Goal: Use online tool/utility: Use online tool/utility

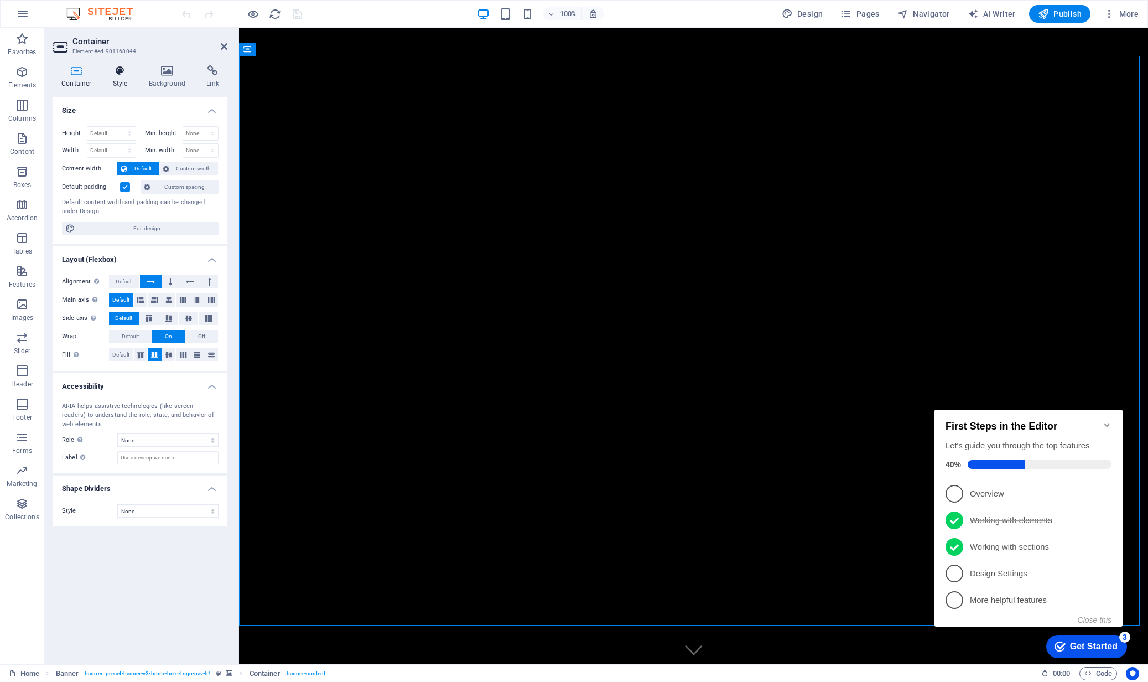
click at [116, 72] on icon at bounding box center [121, 70] width 32 height 11
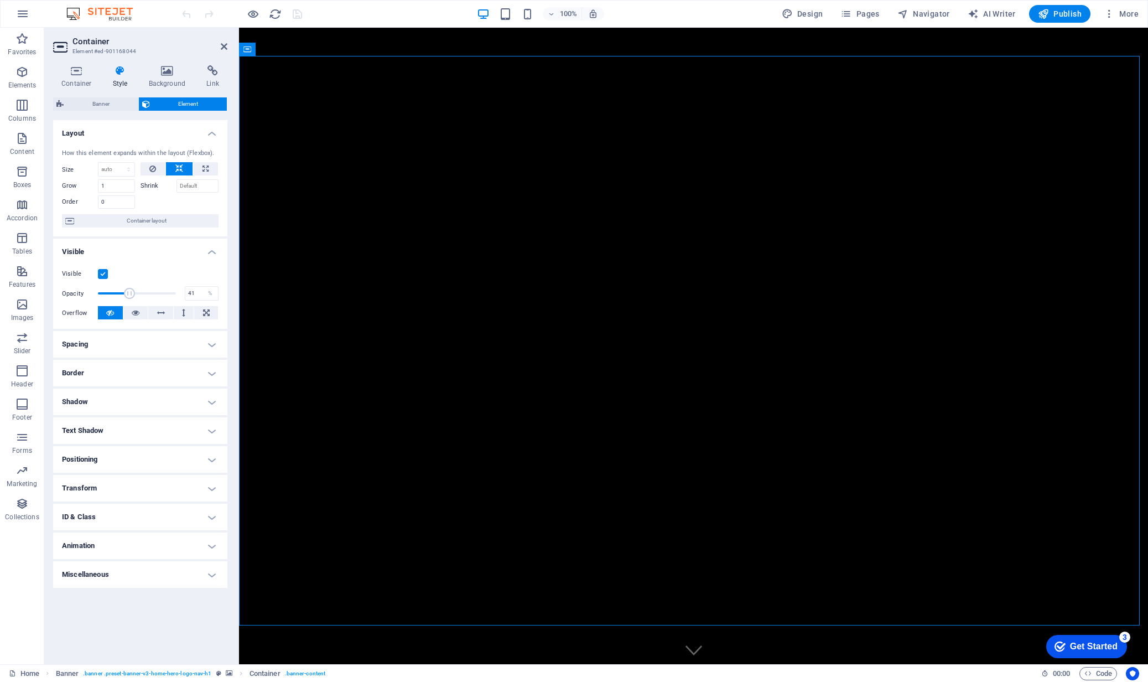
drag, startPoint x: 175, startPoint y: 291, endPoint x: 130, endPoint y: 288, distance: 45.5
click at [130, 288] on span at bounding box center [129, 293] width 11 height 11
type input "100"
drag, startPoint x: 134, startPoint y: 293, endPoint x: 205, endPoint y: 298, distance: 71.5
click at [205, 298] on div "Opacity 100 %" at bounding box center [140, 293] width 157 height 17
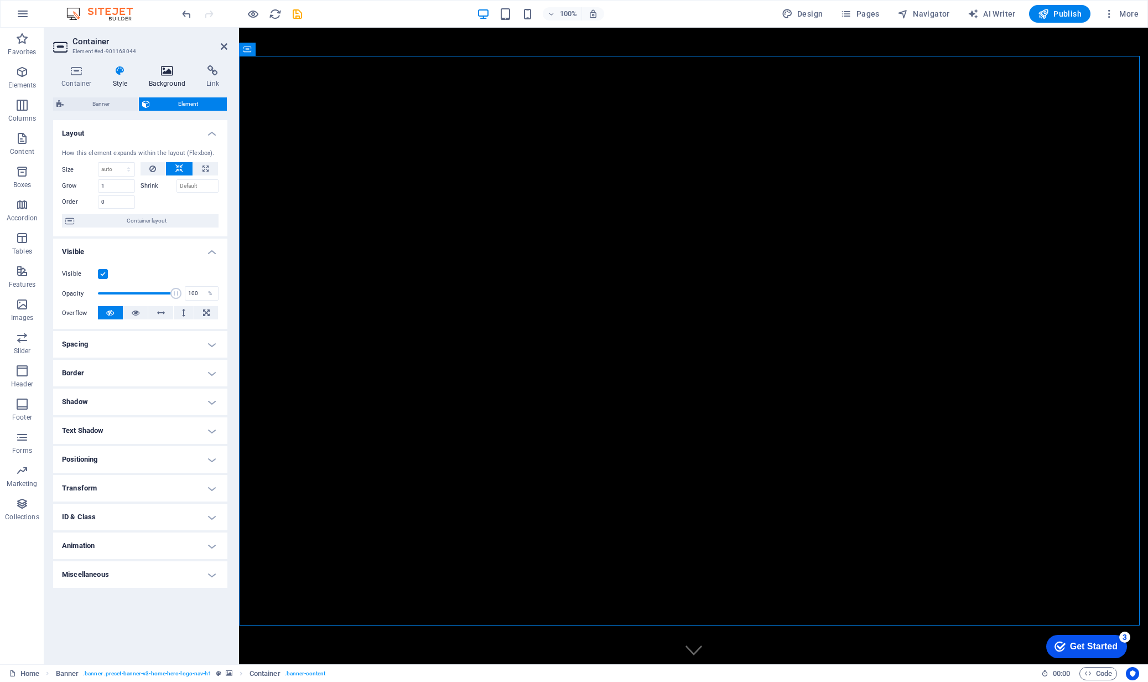
click at [163, 70] on icon at bounding box center [168, 70] width 54 height 11
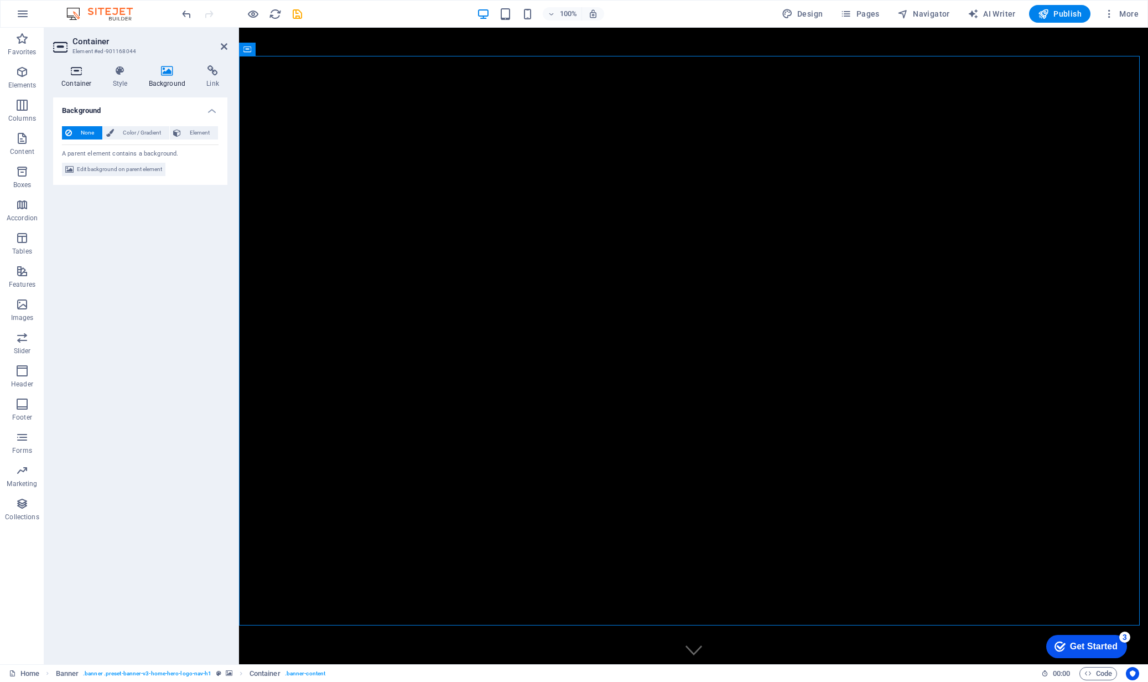
click at [72, 77] on h4 "Container" at bounding box center [78, 76] width 51 height 23
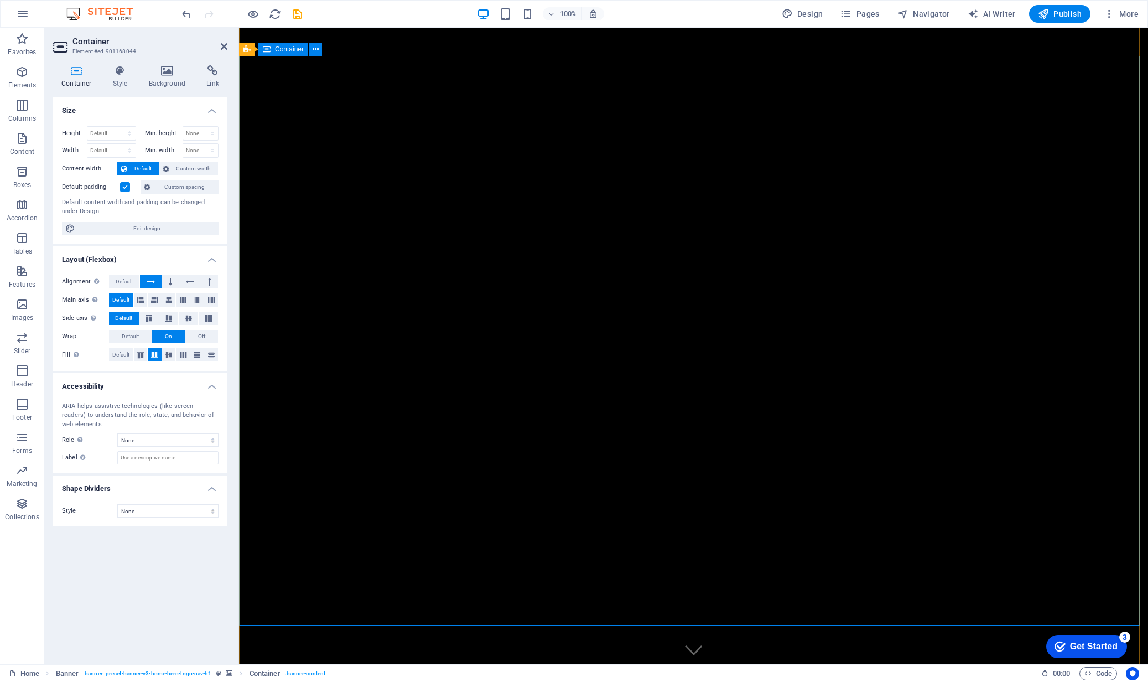
click at [166, 73] on icon at bounding box center [168, 70] width 54 height 11
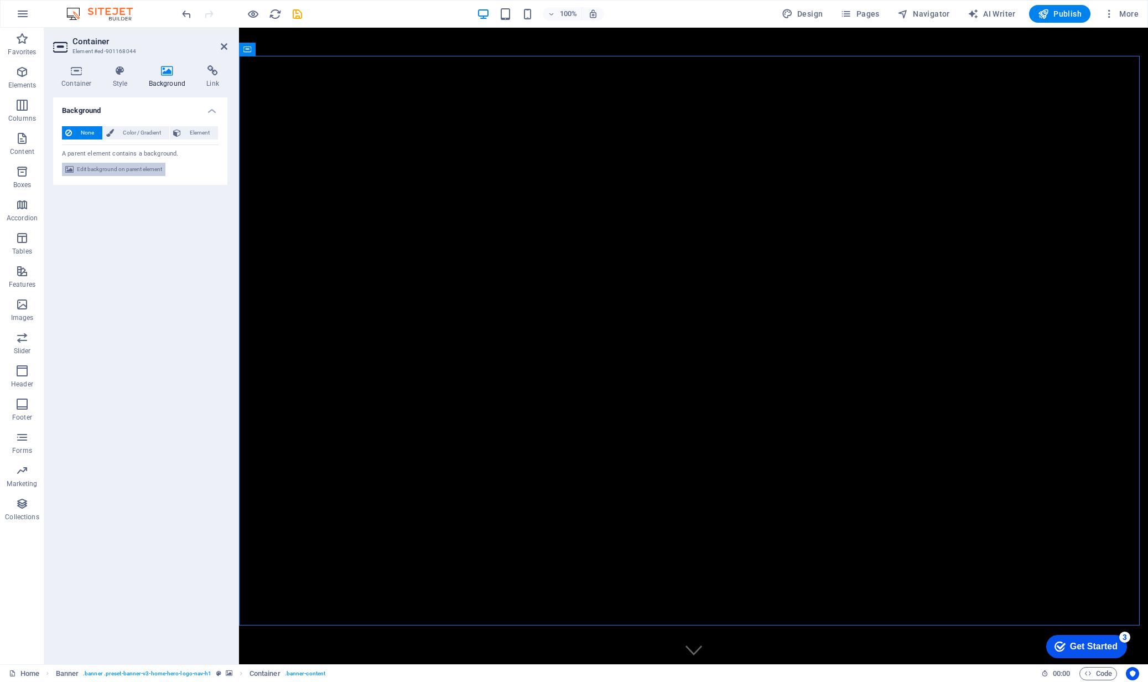
click at [107, 170] on span "Edit background on parent element" at bounding box center [119, 169] width 85 height 13
select select "ms"
select select "s"
select select "progressive"
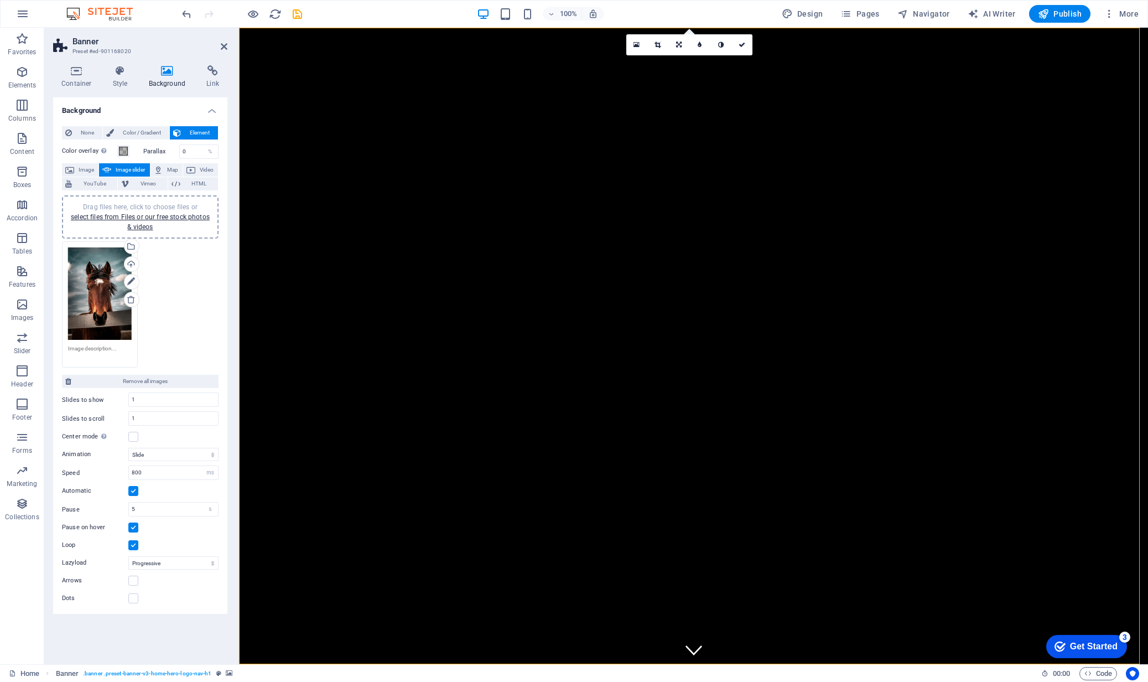
click at [96, 286] on div "Drag files here, click to choose files or select files from Files or our free s…" at bounding box center [100, 293] width 64 height 92
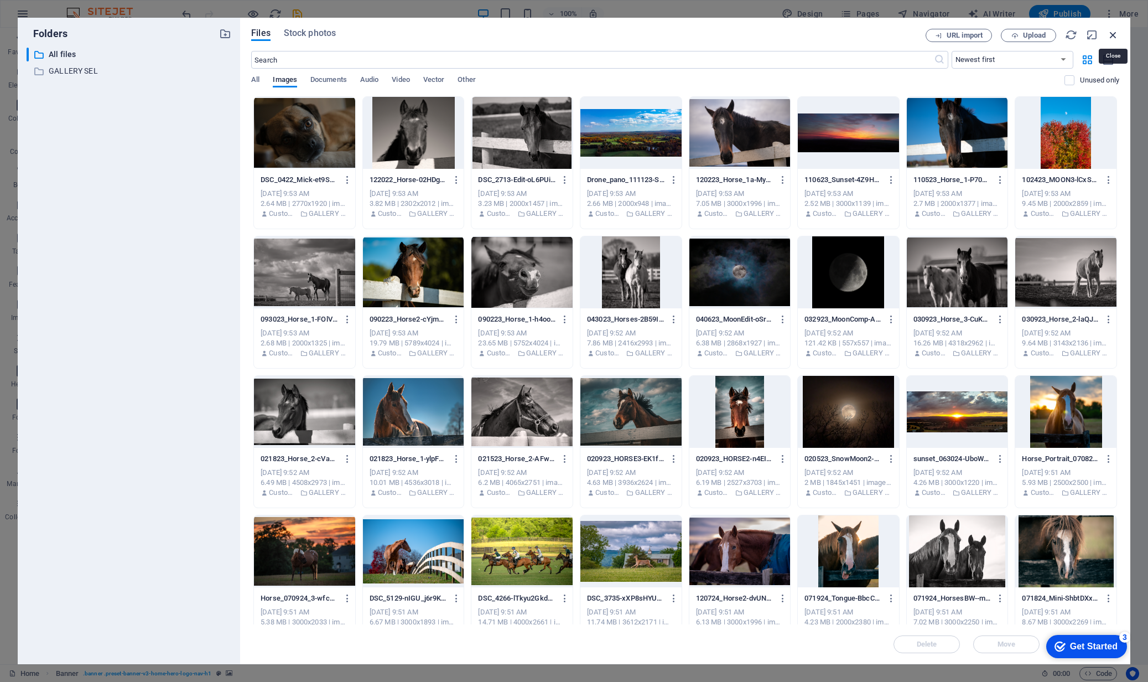
drag, startPoint x: 1112, startPoint y: 35, endPoint x: 873, endPoint y: 7, distance: 240.1
click at [1112, 35] on icon "button" at bounding box center [1114, 35] width 12 height 12
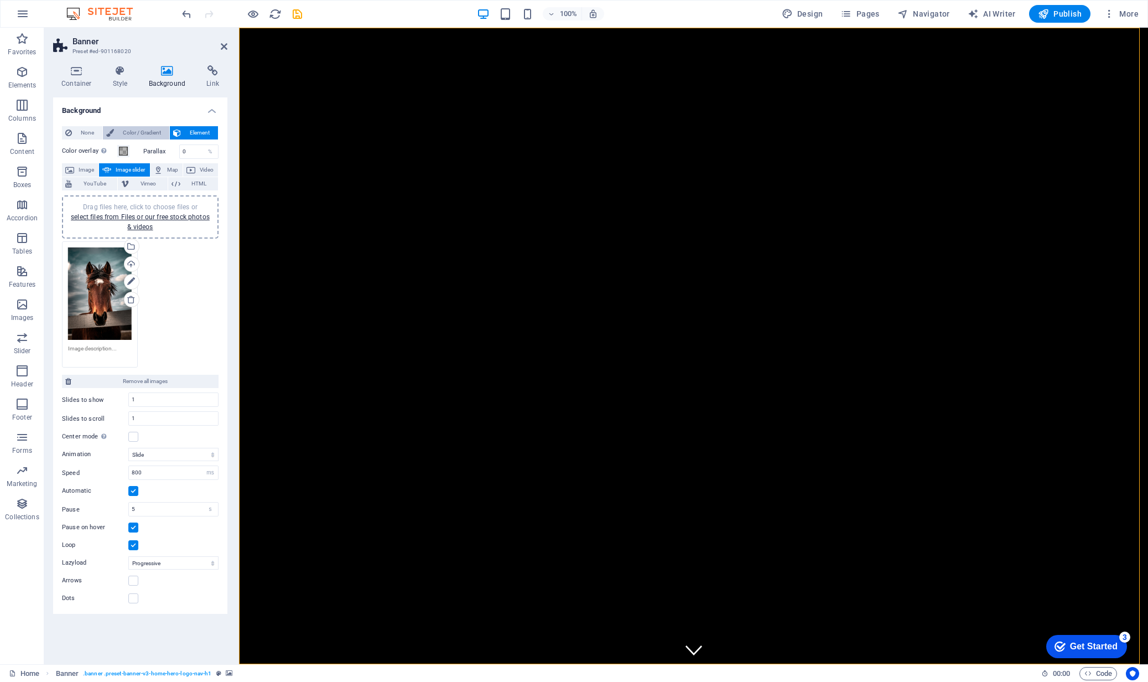
click at [126, 132] on span "Color / Gradient" at bounding box center [141, 132] width 49 height 13
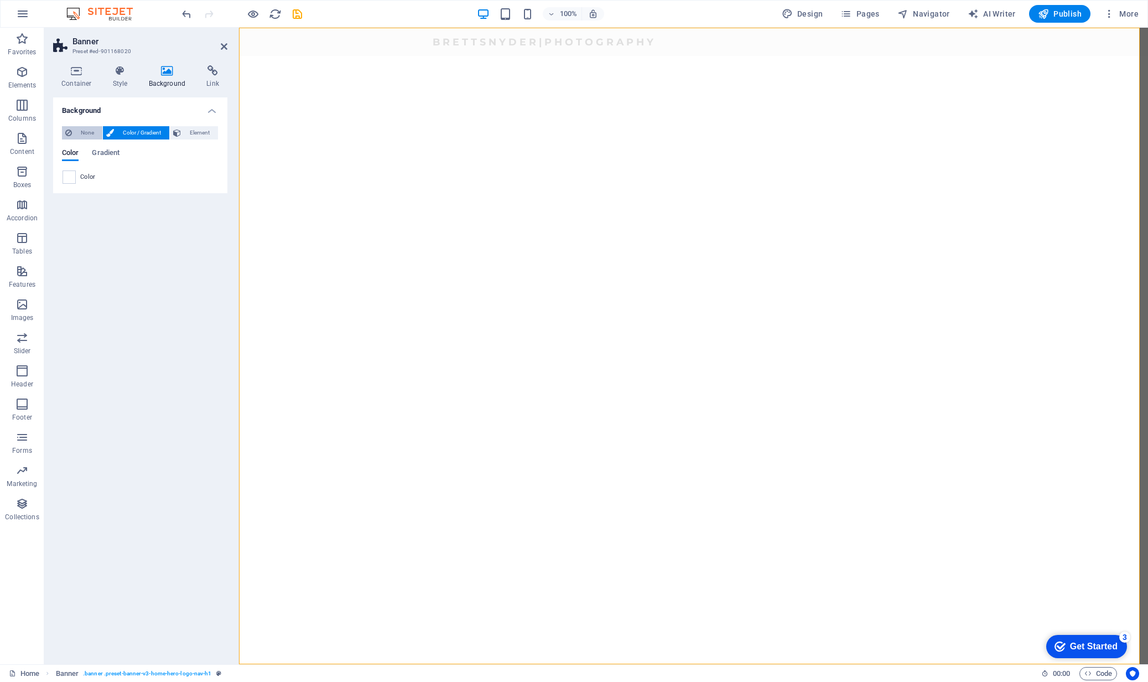
click at [86, 131] on span "None" at bounding box center [87, 132] width 24 height 13
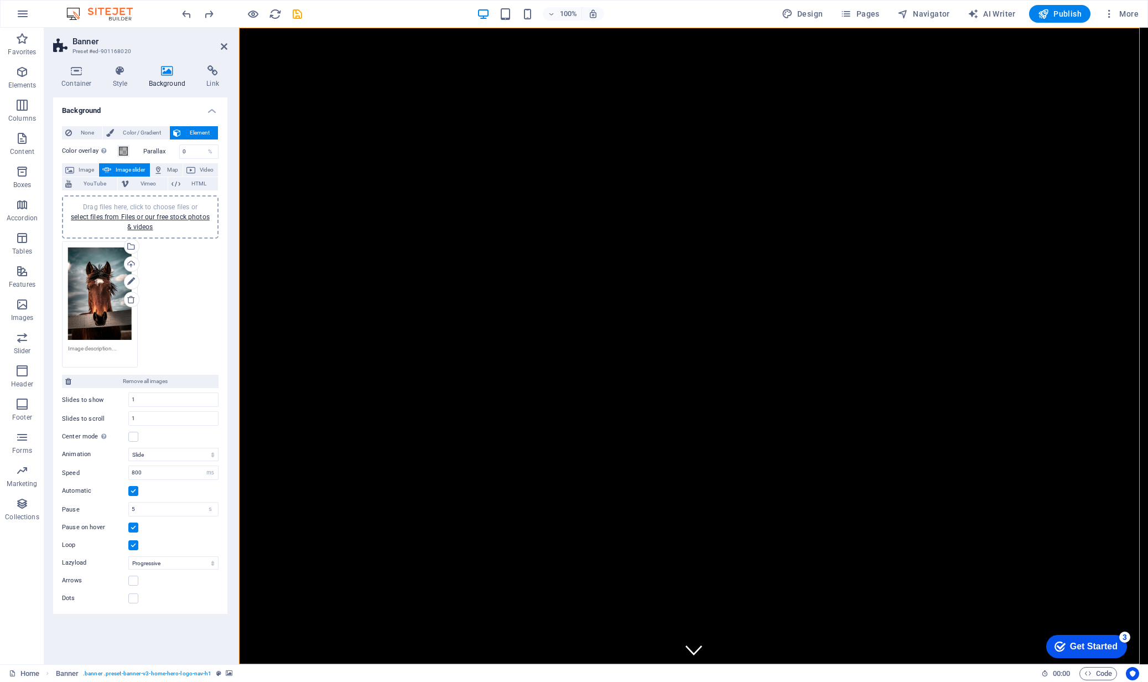
click at [101, 282] on div "Drag files here, click to choose files or select files from Files or our free s…" at bounding box center [100, 293] width 64 height 92
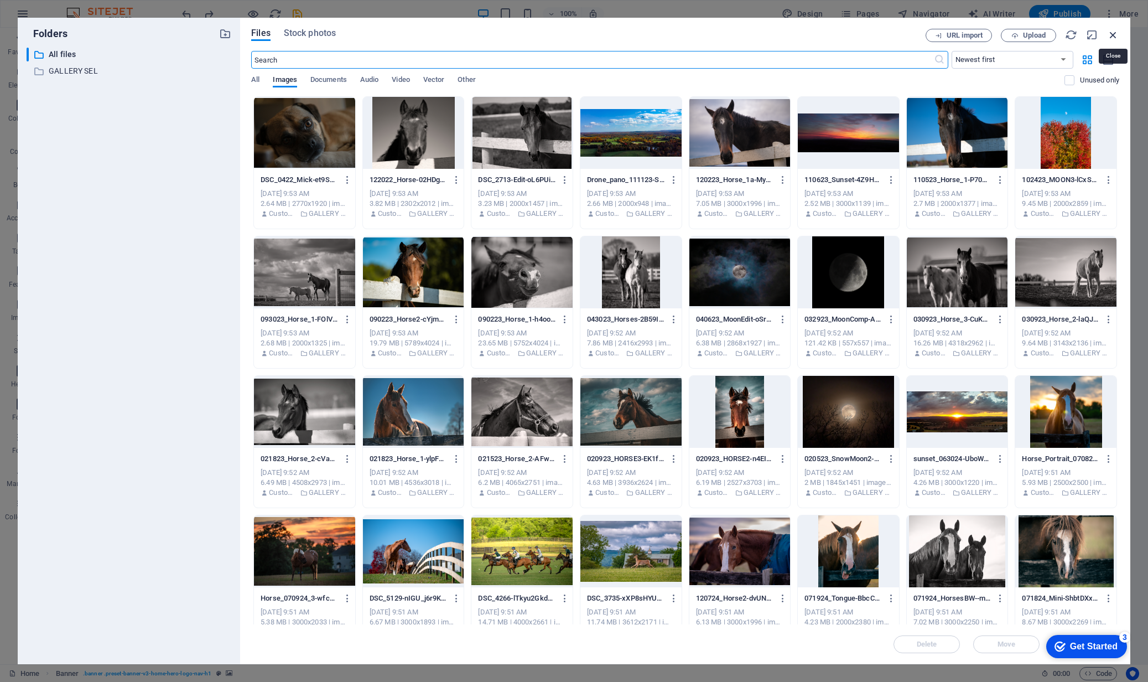
click at [1114, 35] on icon "button" at bounding box center [1114, 35] width 12 height 12
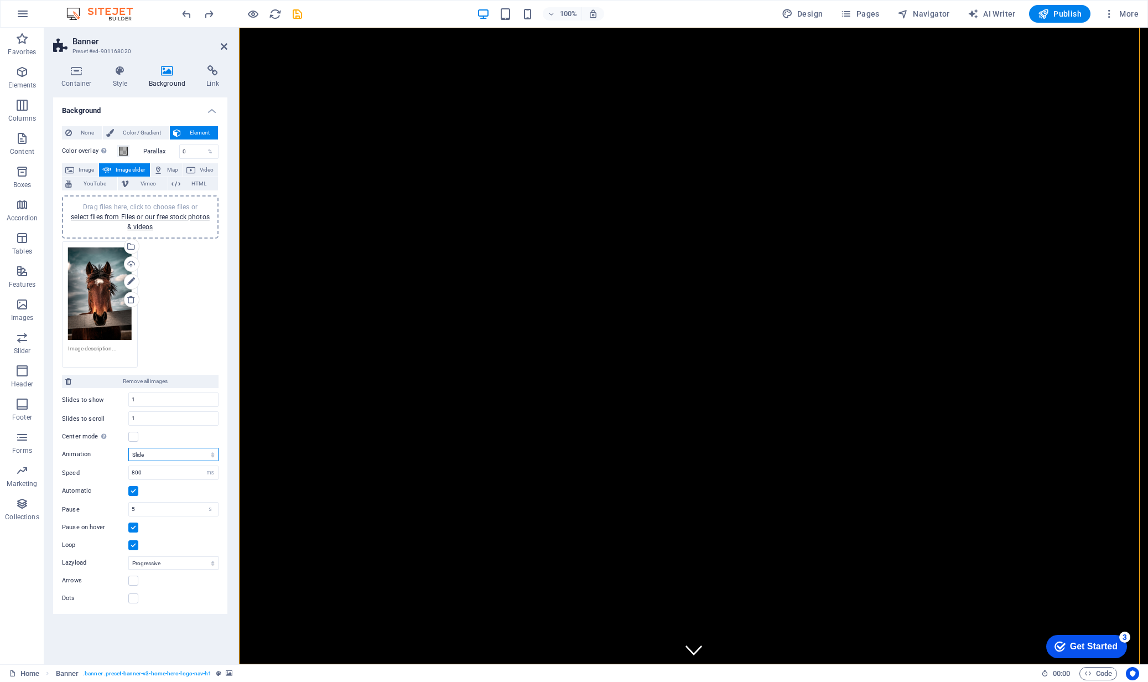
click at [160, 453] on select "Slide Fade" at bounding box center [173, 454] width 90 height 13
click at [123, 152] on span at bounding box center [123, 151] width 9 height 9
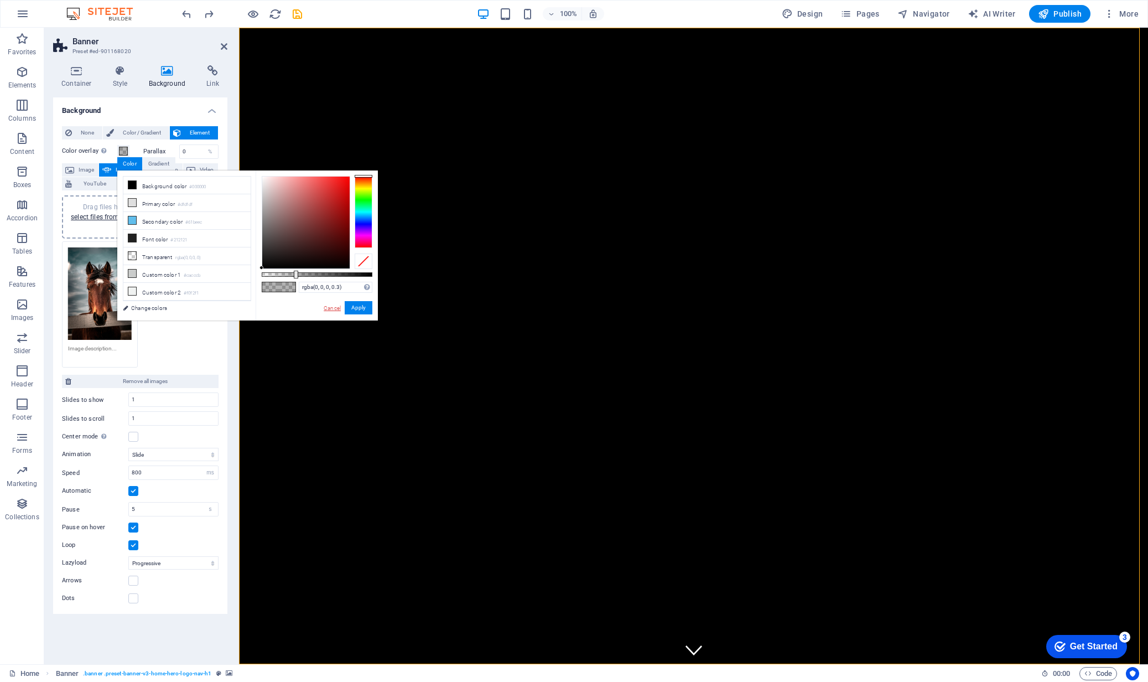
click at [332, 308] on link "Cancel" at bounding box center [332, 308] width 19 height 8
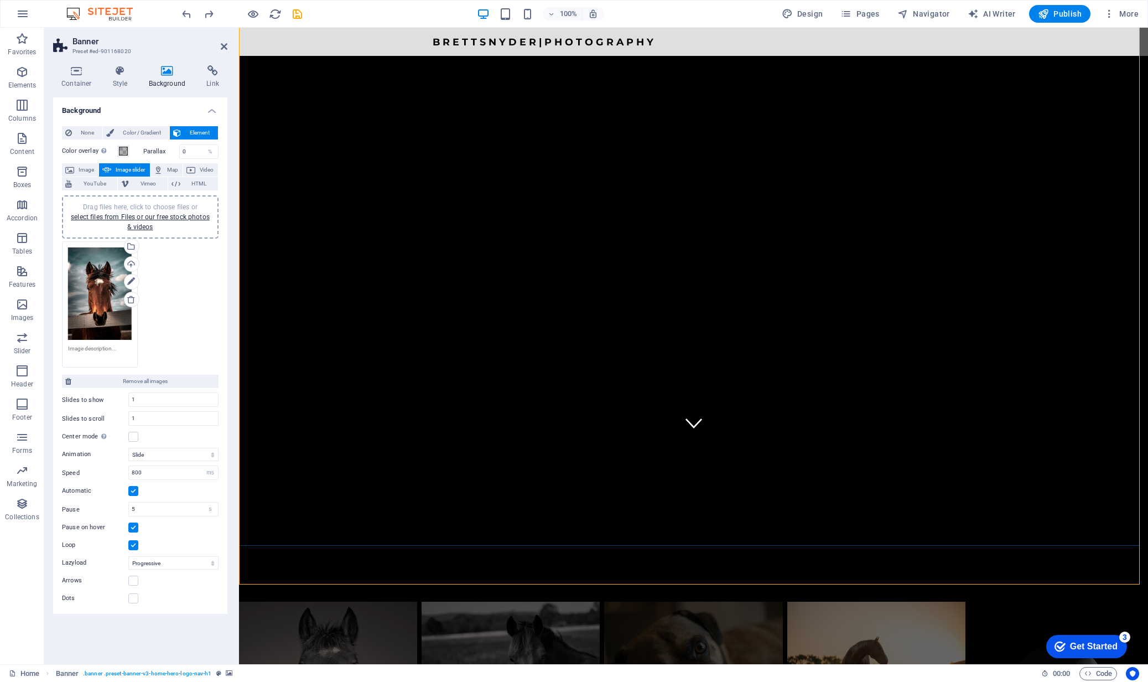
scroll to position [374, 0]
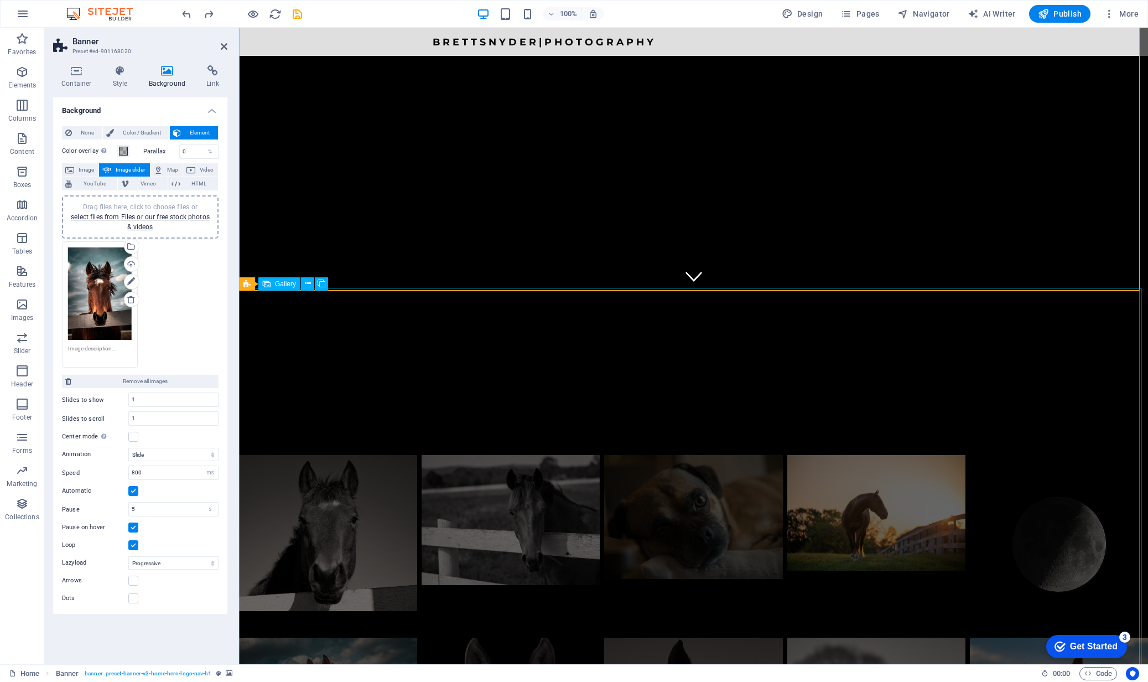
click at [376, 455] on li at bounding box center [328, 544] width 178 height 178
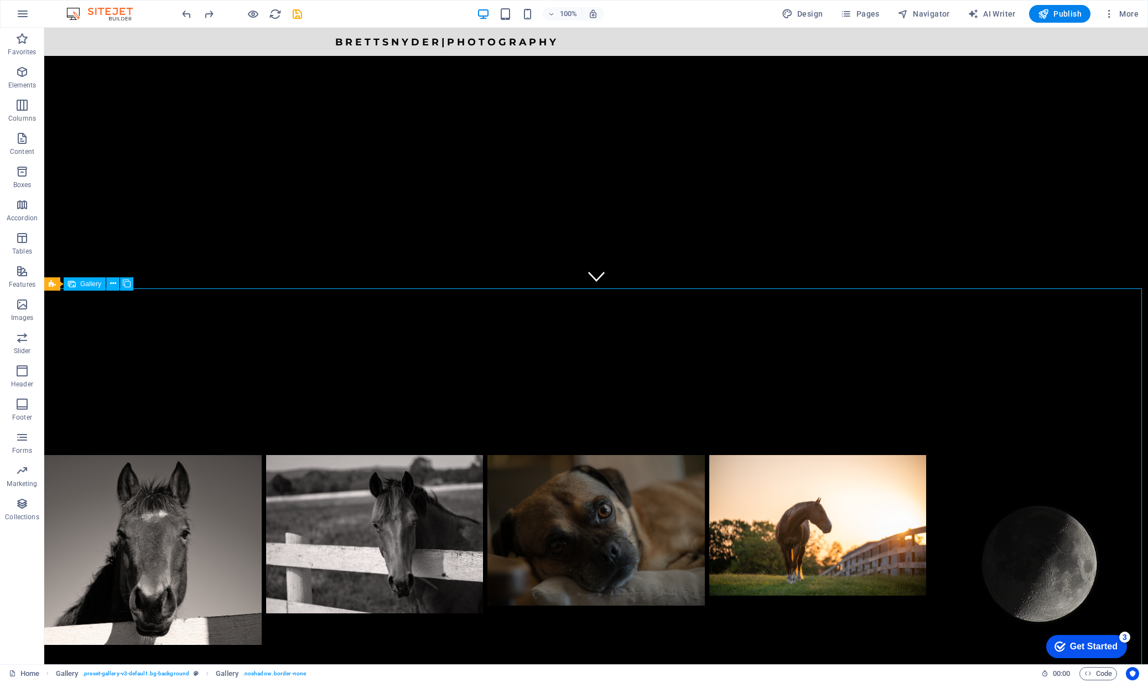
click at [141, 455] on li at bounding box center [153, 564] width 218 height 218
select select "px"
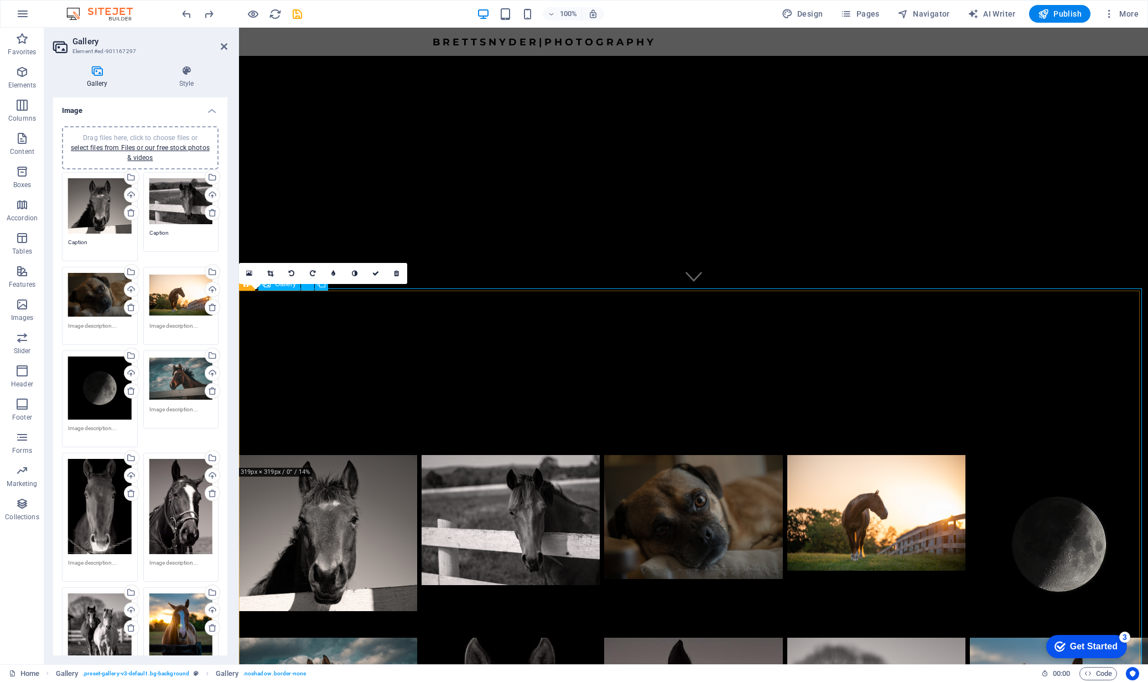
click at [348, 455] on li at bounding box center [328, 544] width 178 height 178
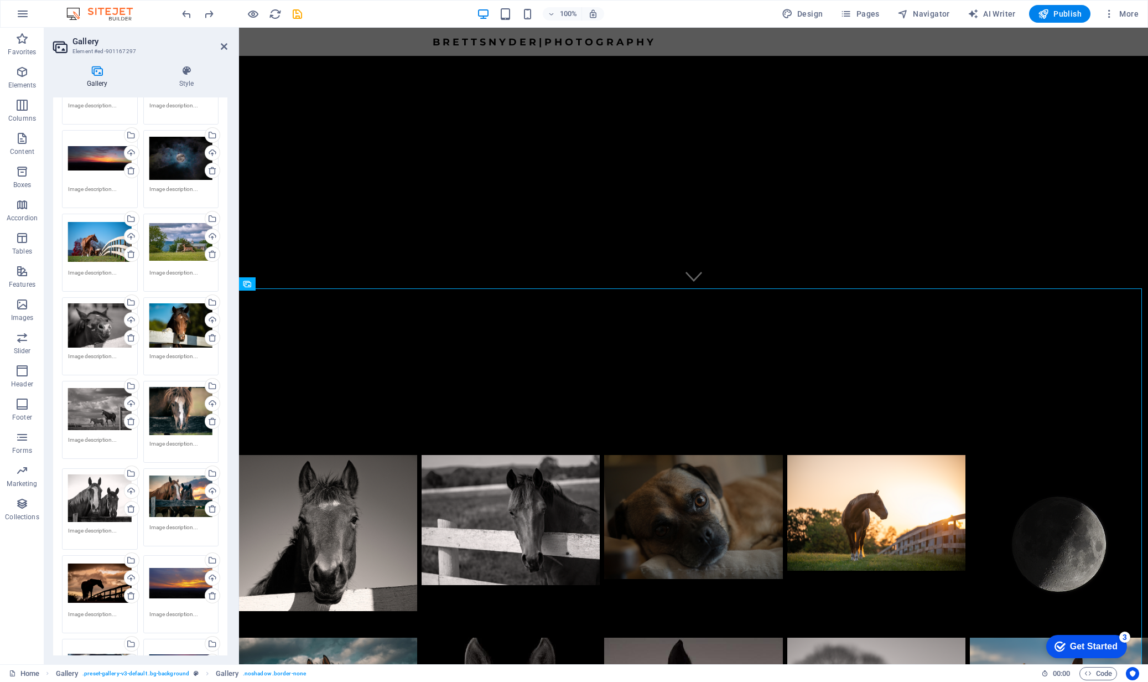
scroll to position [1840, 0]
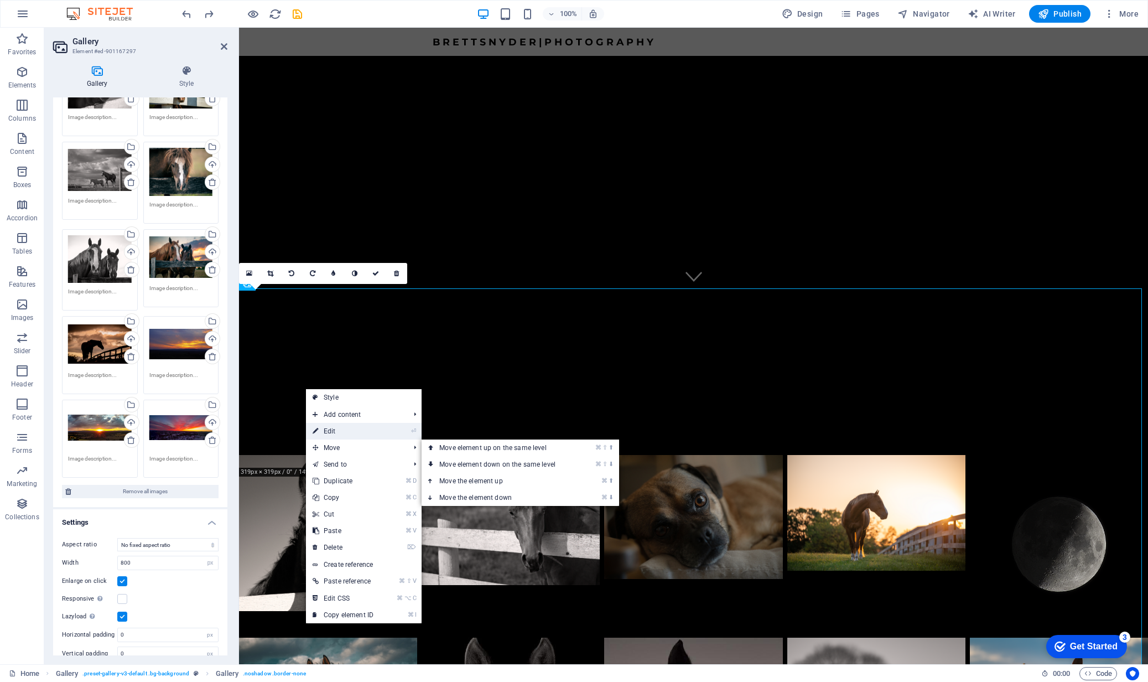
click at [328, 433] on link "⏎ Edit" at bounding box center [343, 431] width 74 height 17
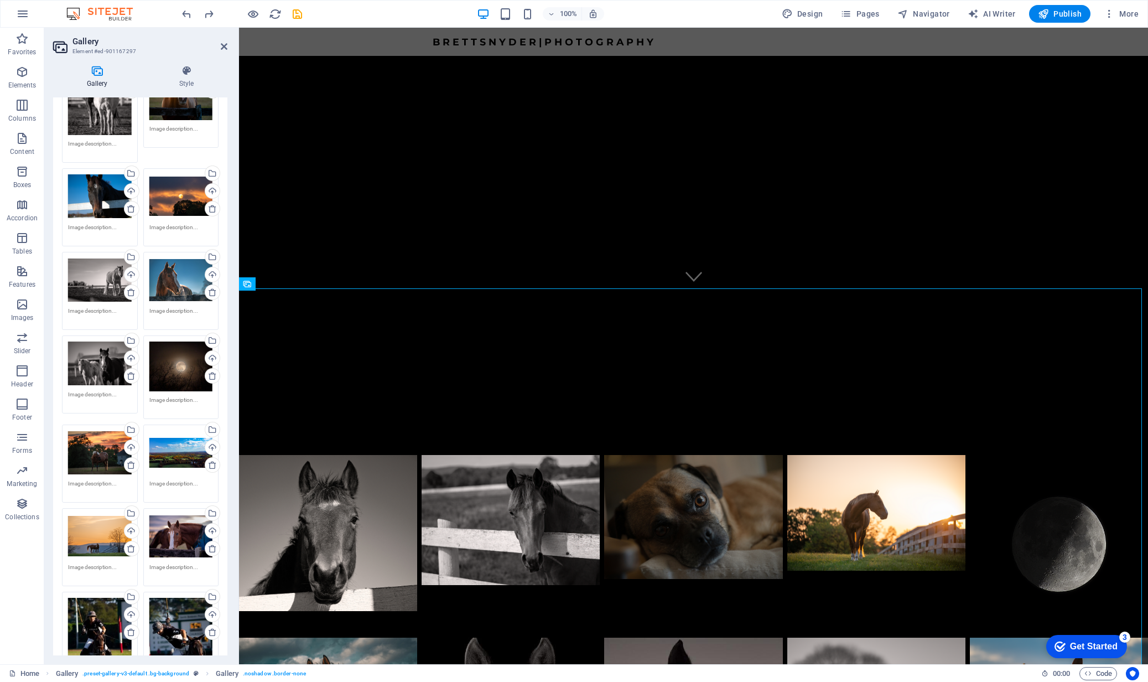
scroll to position [175, 0]
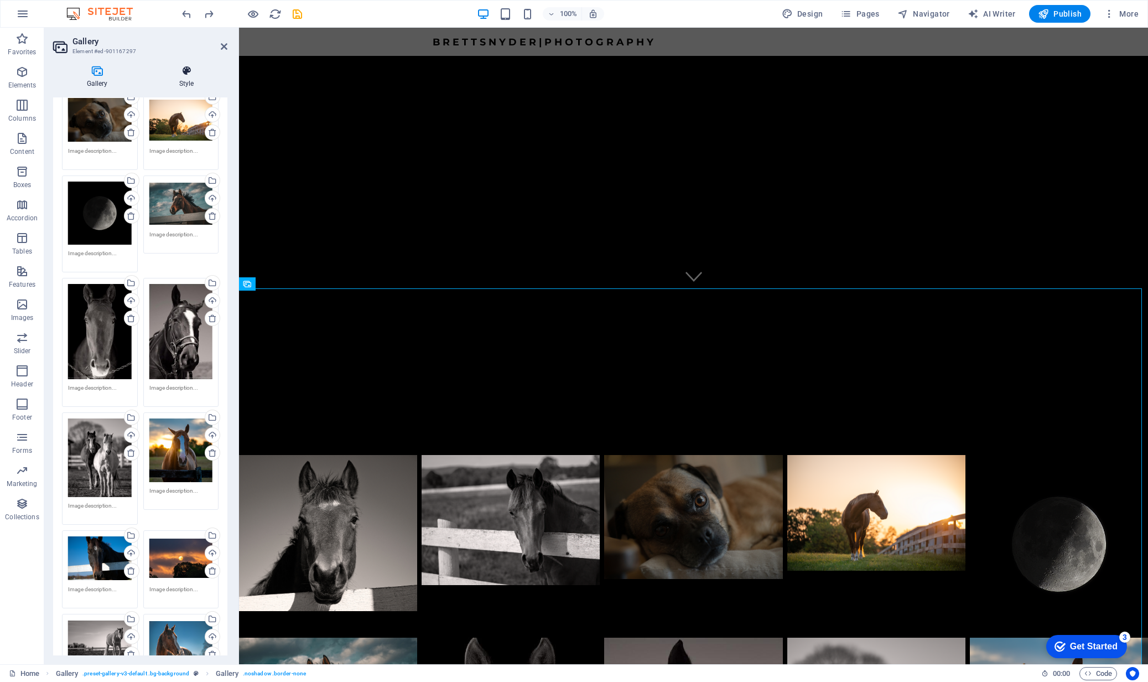
click at [186, 73] on icon at bounding box center [187, 70] width 82 height 11
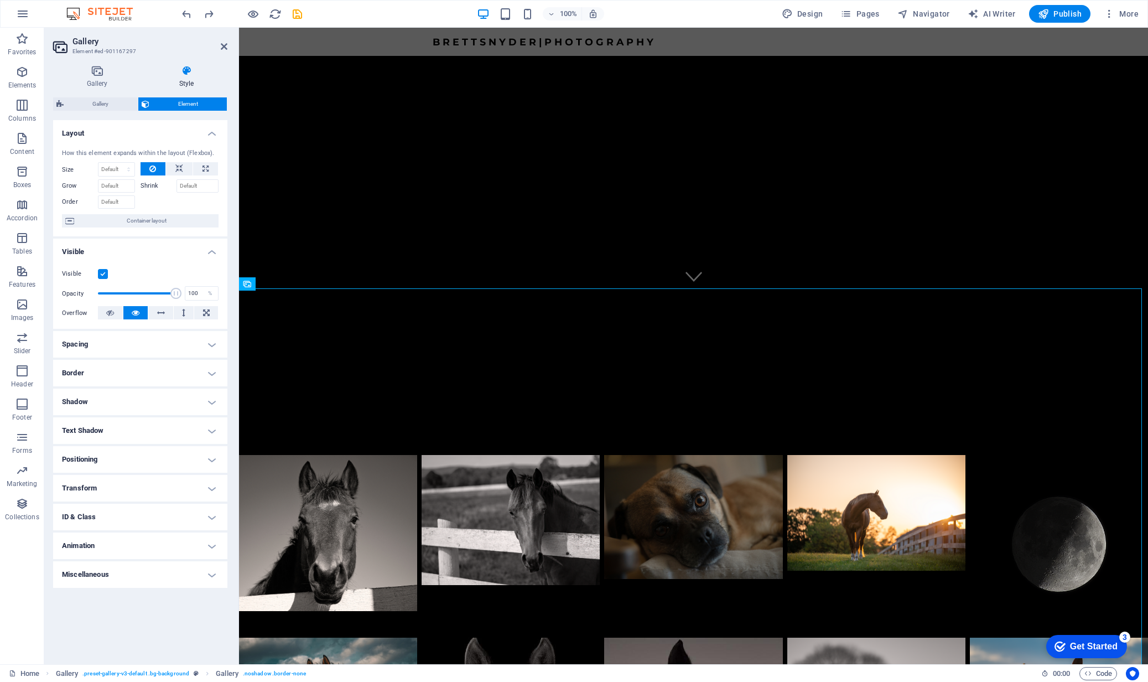
click at [108, 522] on h4 "ID & Class" at bounding box center [140, 517] width 174 height 27
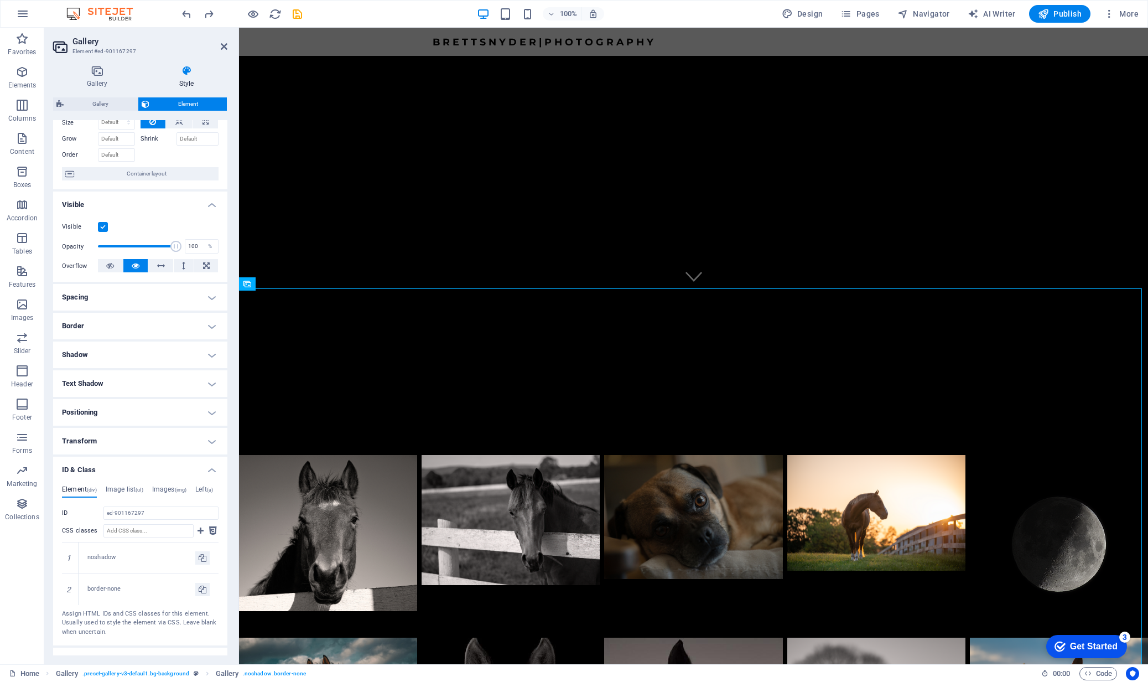
scroll to position [48, 0]
click at [183, 489] on span "(img)" at bounding box center [181, 490] width 12 height 6
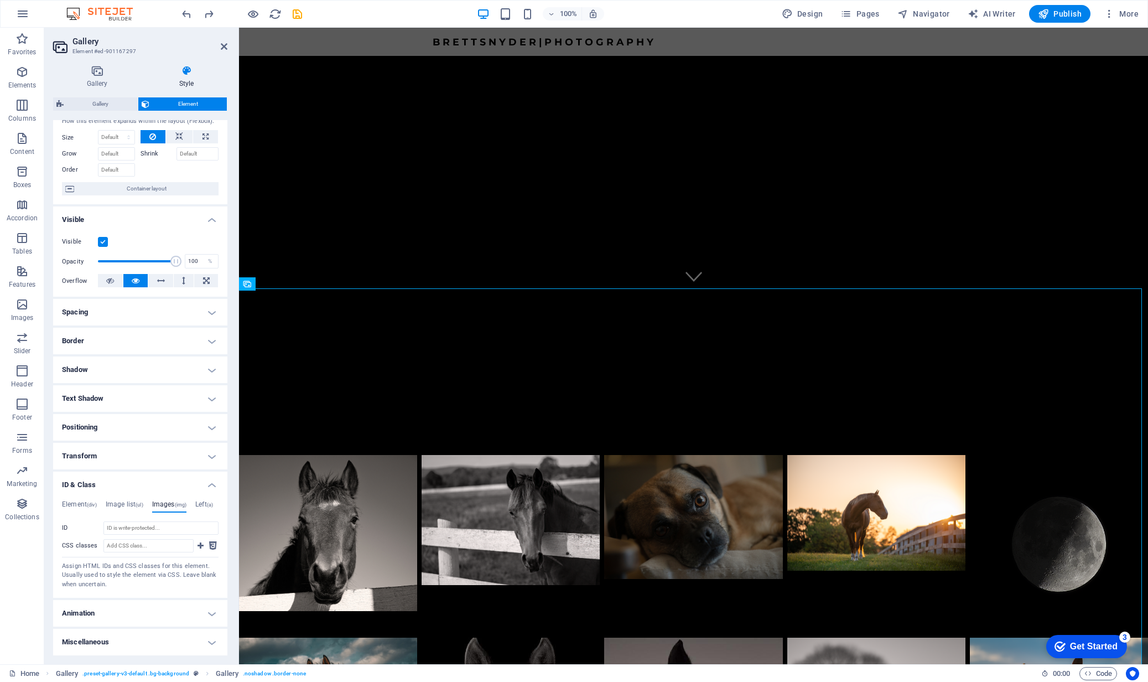
click at [159, 645] on h4 "Miscellaneous" at bounding box center [140, 642] width 174 height 27
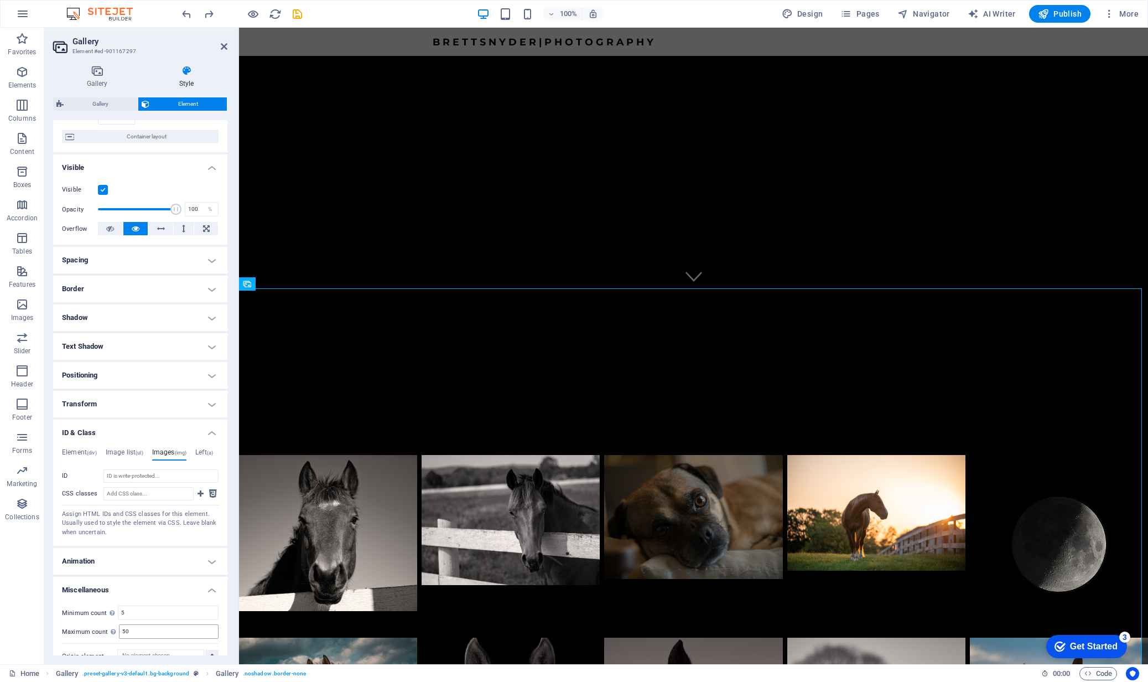
scroll to position [0, 0]
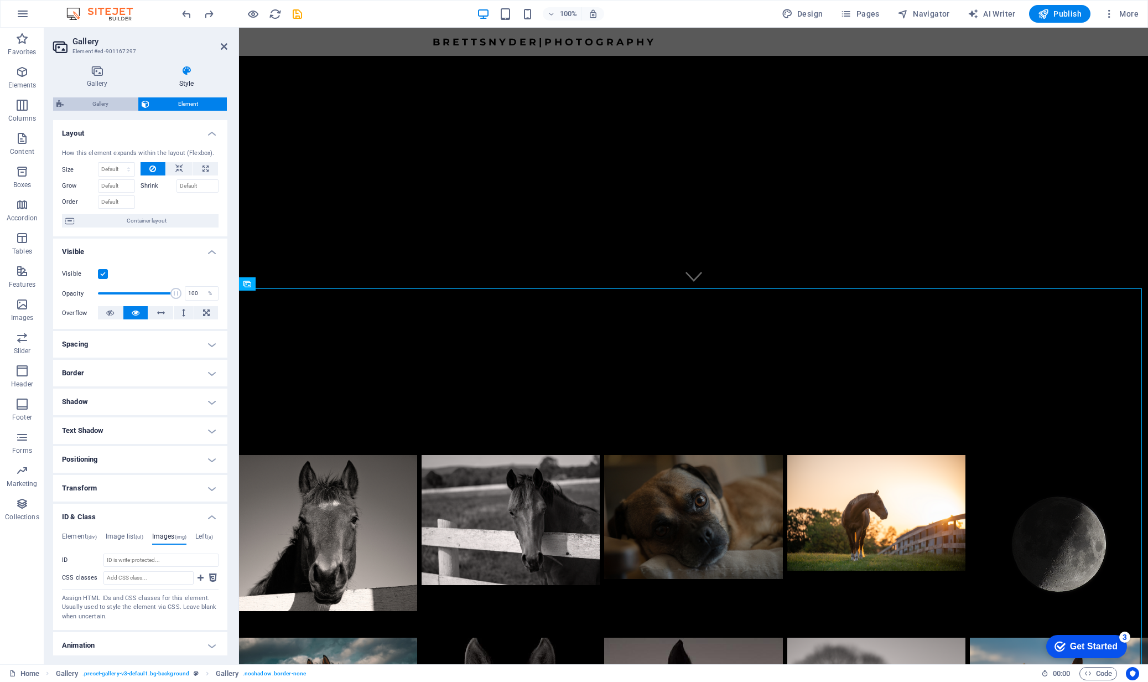
click at [94, 106] on span "Gallery" at bounding box center [101, 103] width 68 height 13
select select "rem"
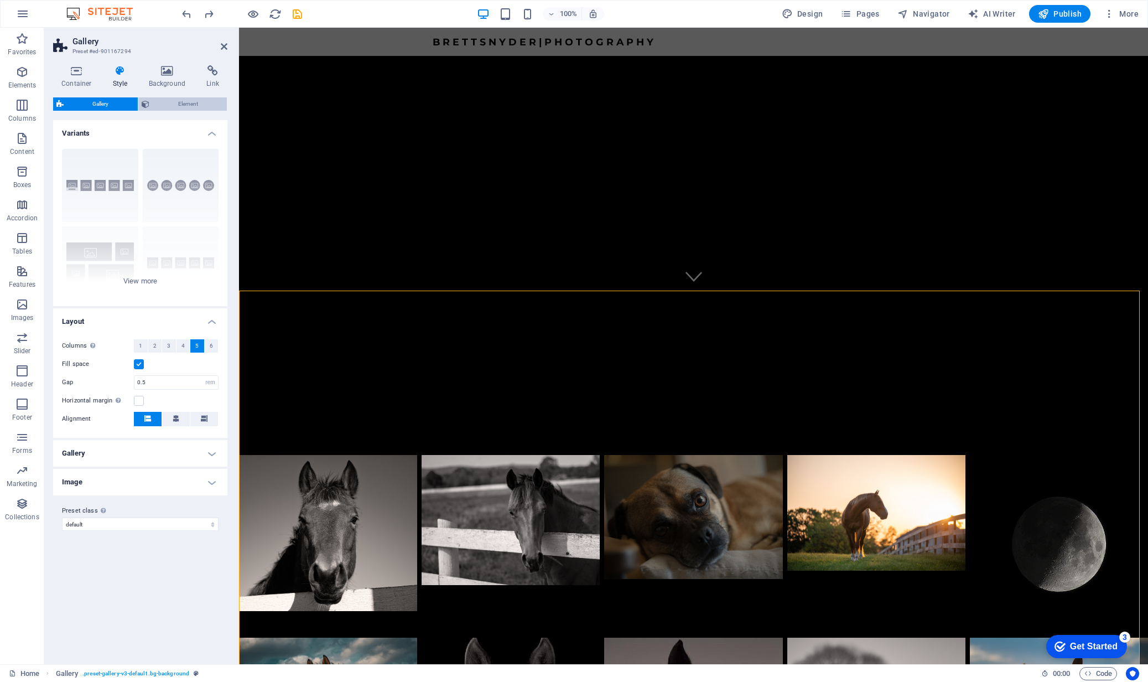
click at [174, 106] on span "Element" at bounding box center [188, 103] width 71 height 13
